Goal: Find specific page/section: Find specific page/section

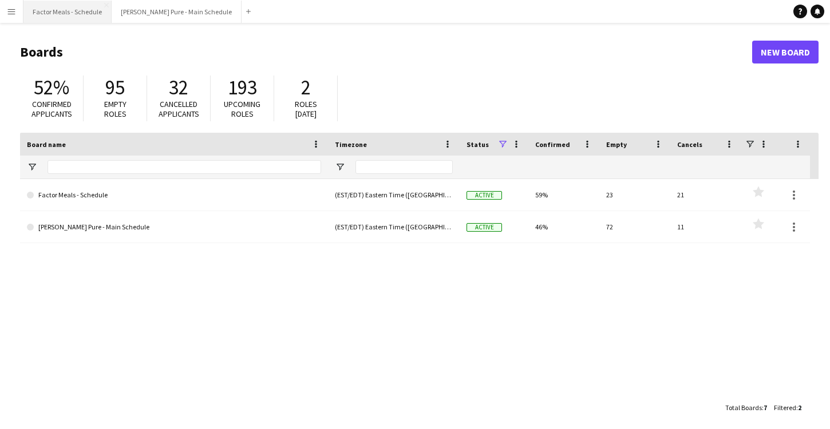
click at [65, 11] on button "Factor Meals - Schedule Close" at bounding box center [67, 12] width 88 height 22
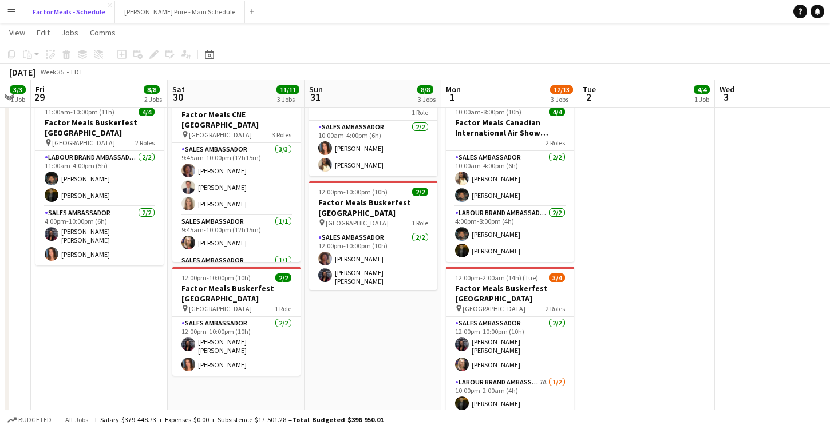
scroll to position [205, 0]
